Goal: Task Accomplishment & Management: Complete application form

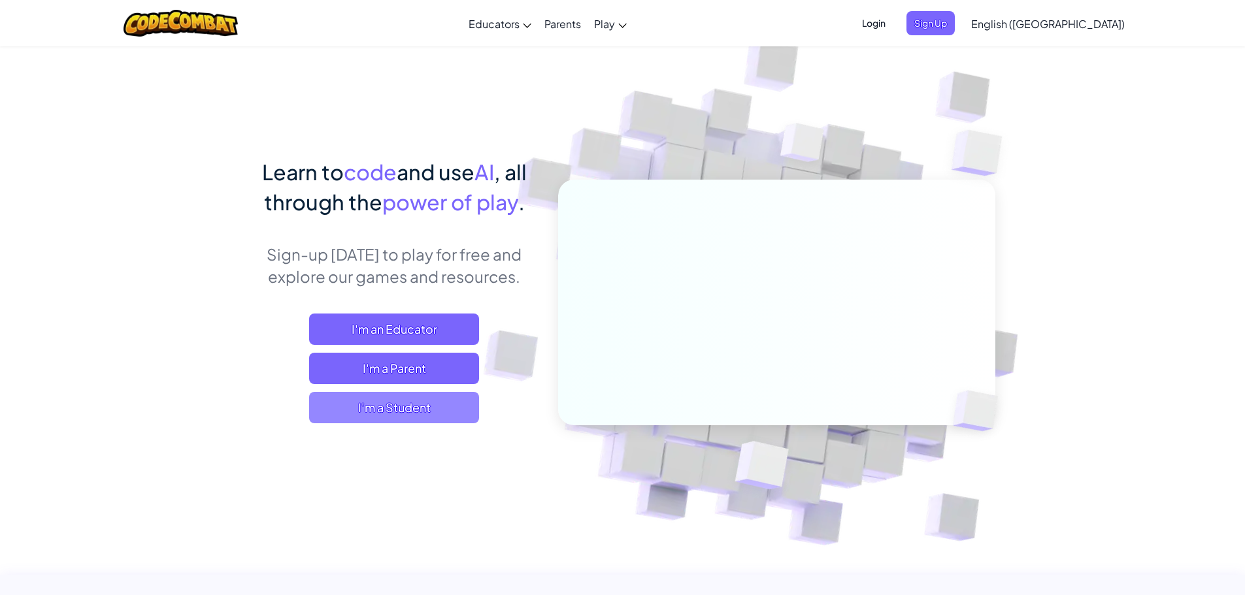
click at [415, 419] on span "I'm a Student" at bounding box center [394, 407] width 170 height 31
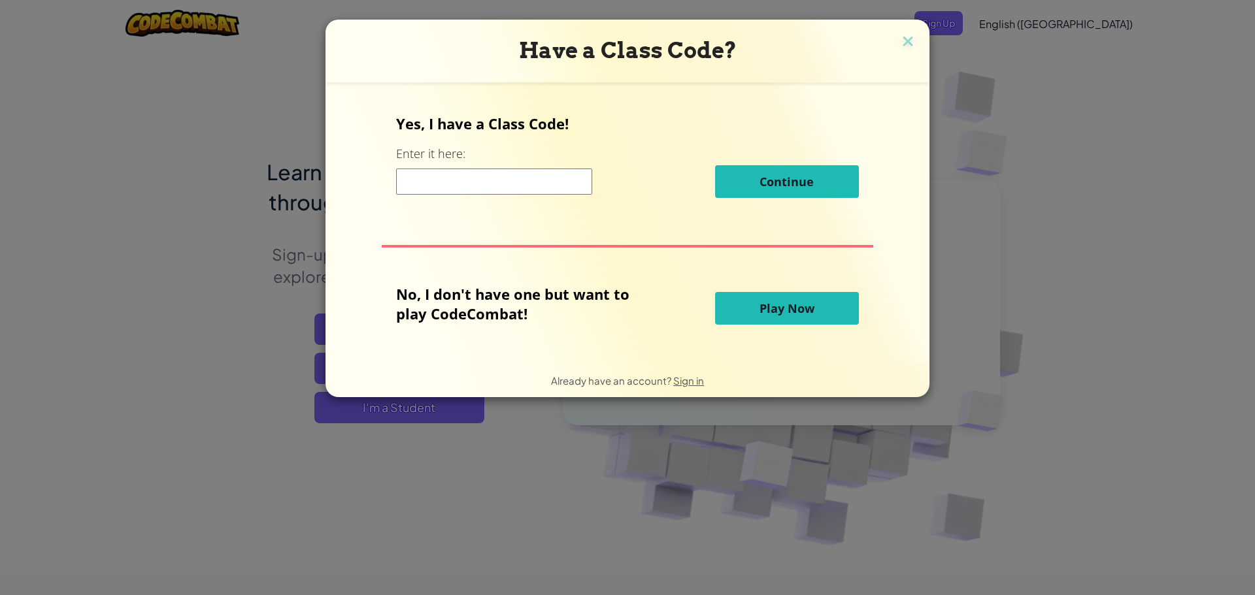
click at [457, 186] on input at bounding box center [494, 182] width 196 height 26
type input "LateDishShirt"
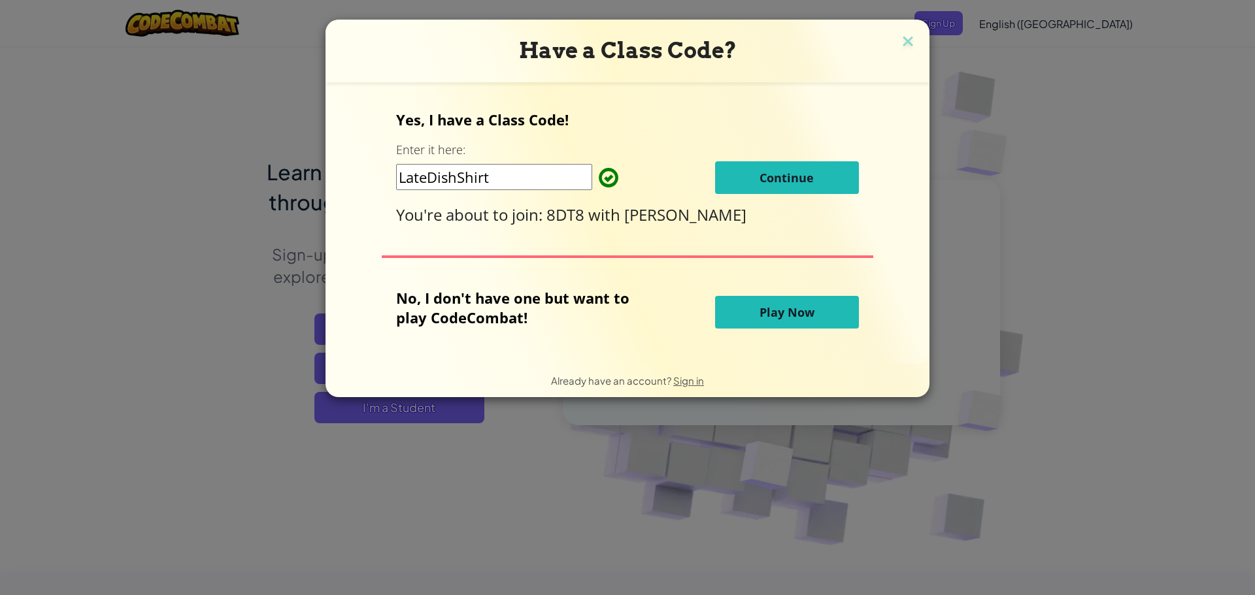
click at [883, 240] on div "Yes, I have a Class Code! Enter it here: LateDishShirt Continue You're about to…" at bounding box center [628, 223] width 578 height 256
click at [797, 177] on span "Continue" at bounding box center [786, 178] width 54 height 16
